Goal: Transaction & Acquisition: Purchase product/service

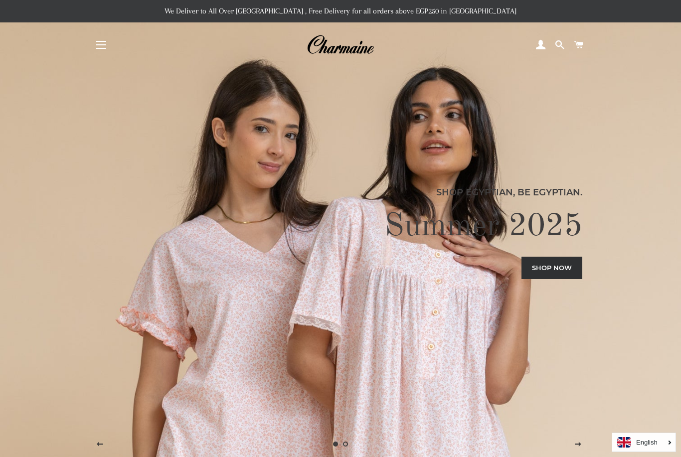
click at [564, 36] on link "Search" at bounding box center [559, 45] width 17 height 30
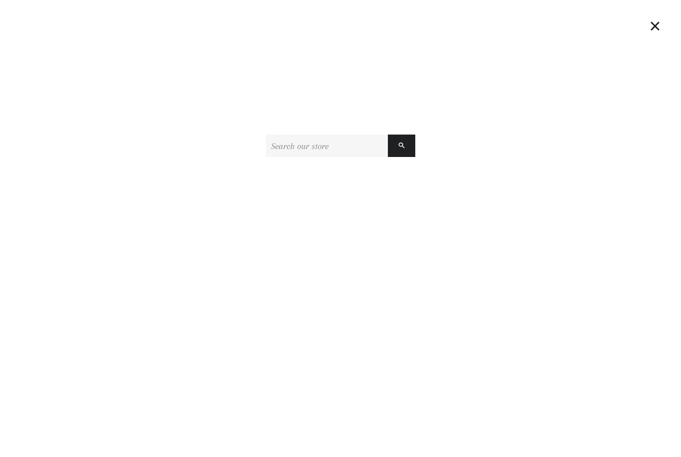
click at [324, 144] on input "Search our store" at bounding box center [327, 146] width 122 height 22
type input "Bra"
click at [401, 146] on button "Search" at bounding box center [401, 146] width 27 height 22
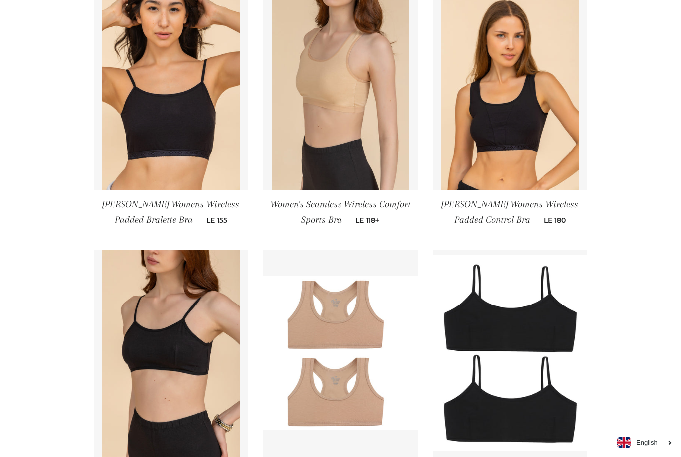
scroll to position [250, 0]
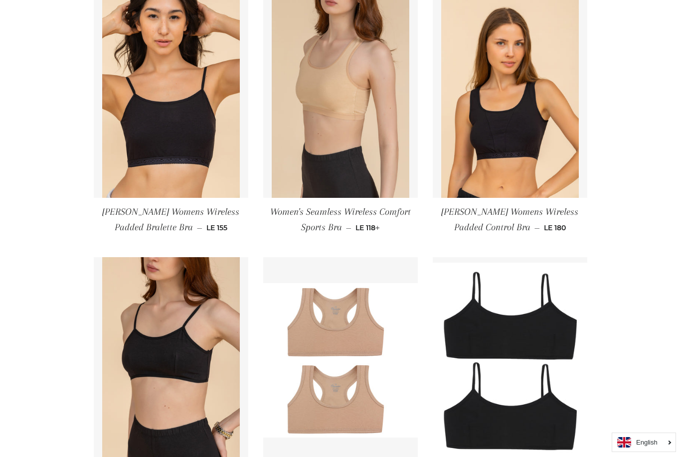
click at [292, 222] on link "Women's Seamless Wireless Comfort Sports Bra — Regular price LE 118 +" at bounding box center [340, 220] width 154 height 44
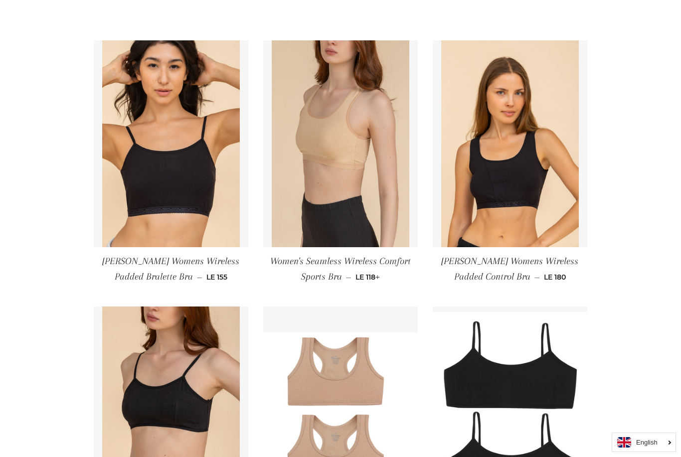
scroll to position [201, 0]
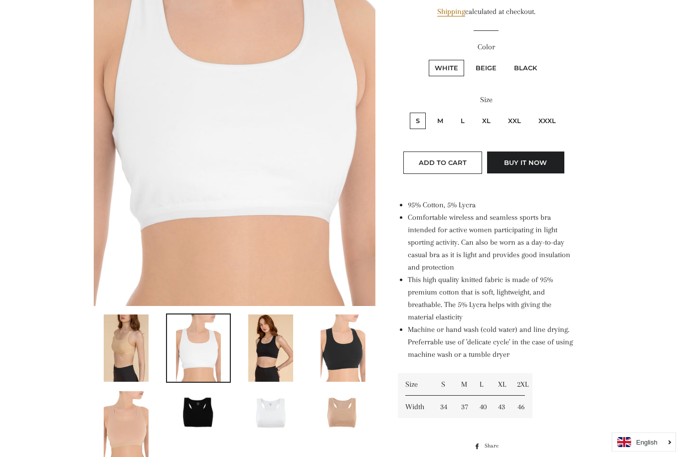
scroll to position [224, 0]
click at [269, 374] on img at bounding box center [270, 347] width 45 height 67
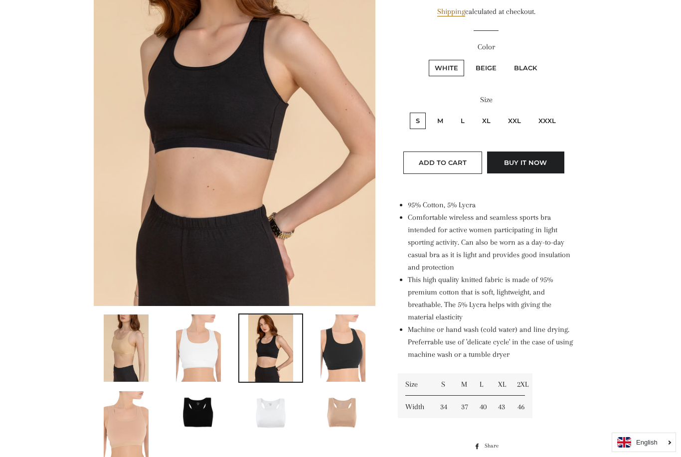
click at [118, 409] on img at bounding box center [126, 424] width 45 height 67
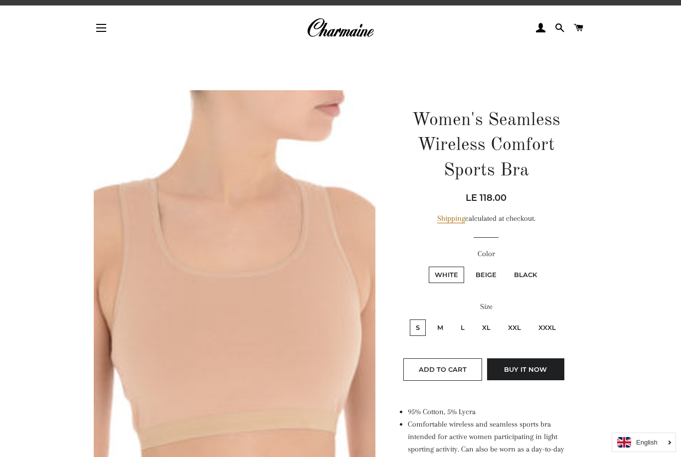
scroll to position [0, 0]
